Goal: Information Seeking & Learning: Learn about a topic

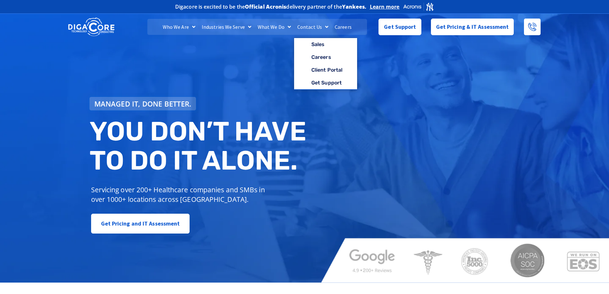
click at [336, 24] on link "Careers" at bounding box center [343, 27] width 23 height 16
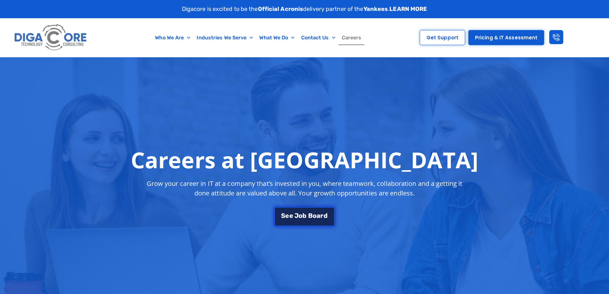
click at [305, 216] on span "b" at bounding box center [305, 215] width 4 height 6
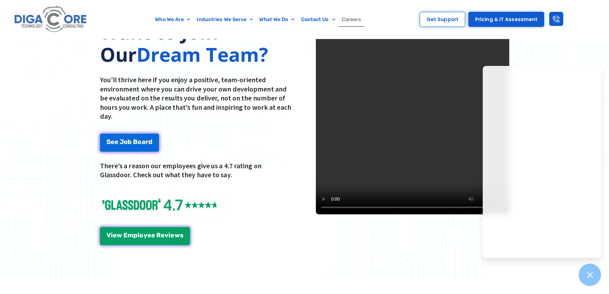
scroll to position [742, 0]
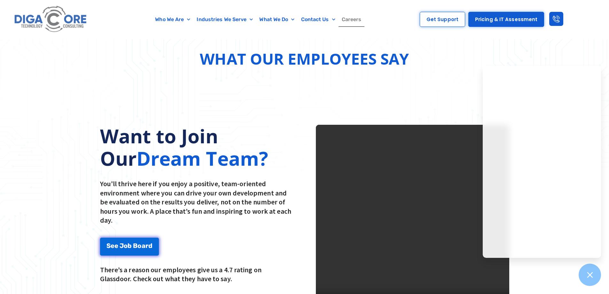
click at [391, 195] on video at bounding box center [412, 221] width 193 height 193
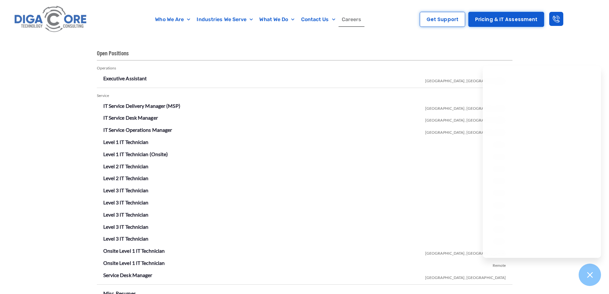
scroll to position [1094, 0]
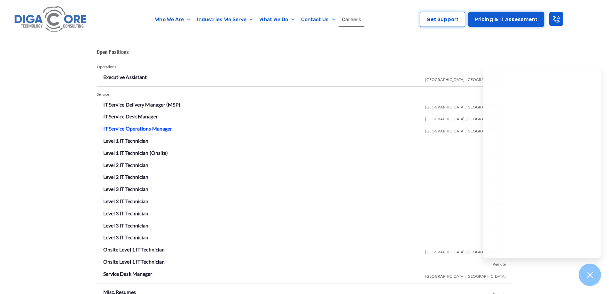
click at [129, 130] on link "IT Service Operations Manager" at bounding box center [137, 128] width 69 height 6
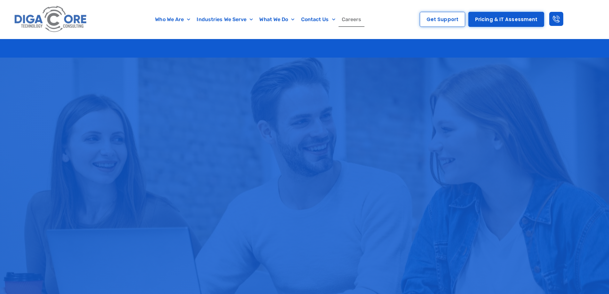
scroll to position [1094, 0]
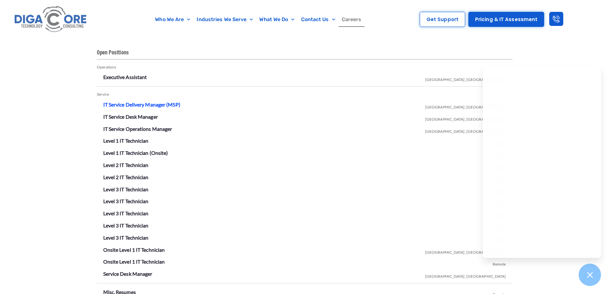
click at [172, 104] on link "IT Service Delivery Manager (MSP)" at bounding box center [141, 104] width 77 height 6
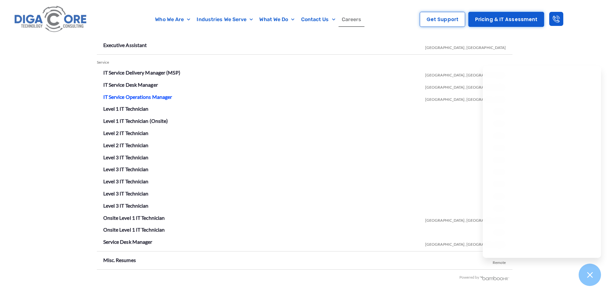
click at [162, 97] on link "IT Service Operations Manager" at bounding box center [137, 97] width 69 height 6
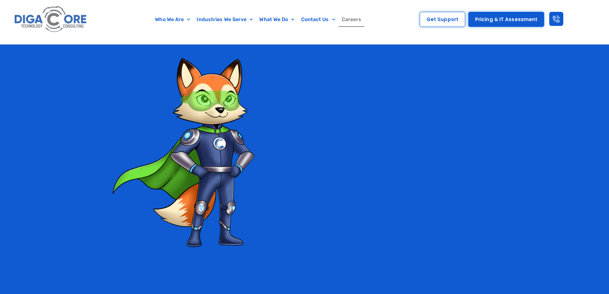
scroll to position [1126, 0]
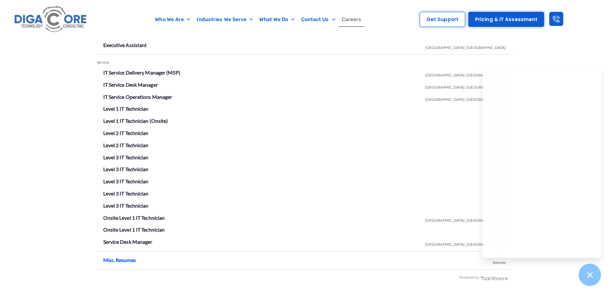
click at [125, 261] on link "Misc. Resumes" at bounding box center [119, 260] width 33 height 6
